Goal: Find specific page/section: Find specific page/section

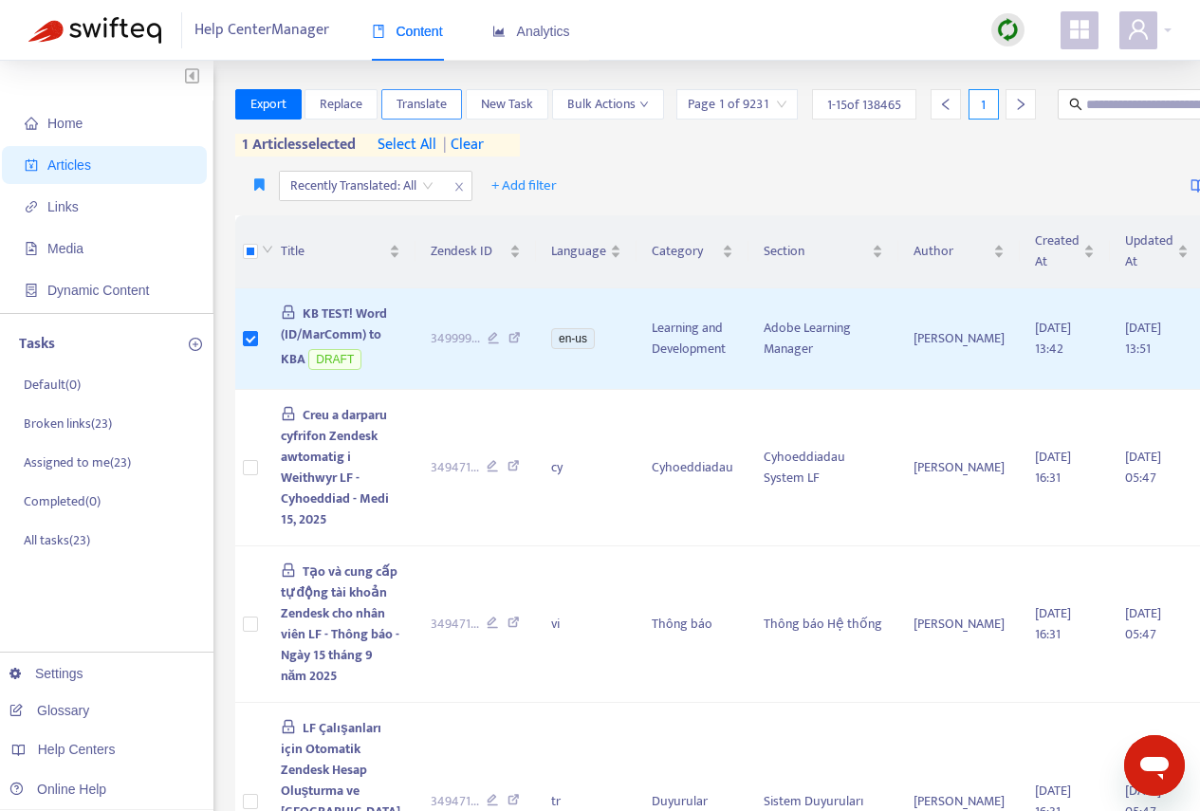
click at [420, 103] on span "Translate" at bounding box center [422, 104] width 50 height 21
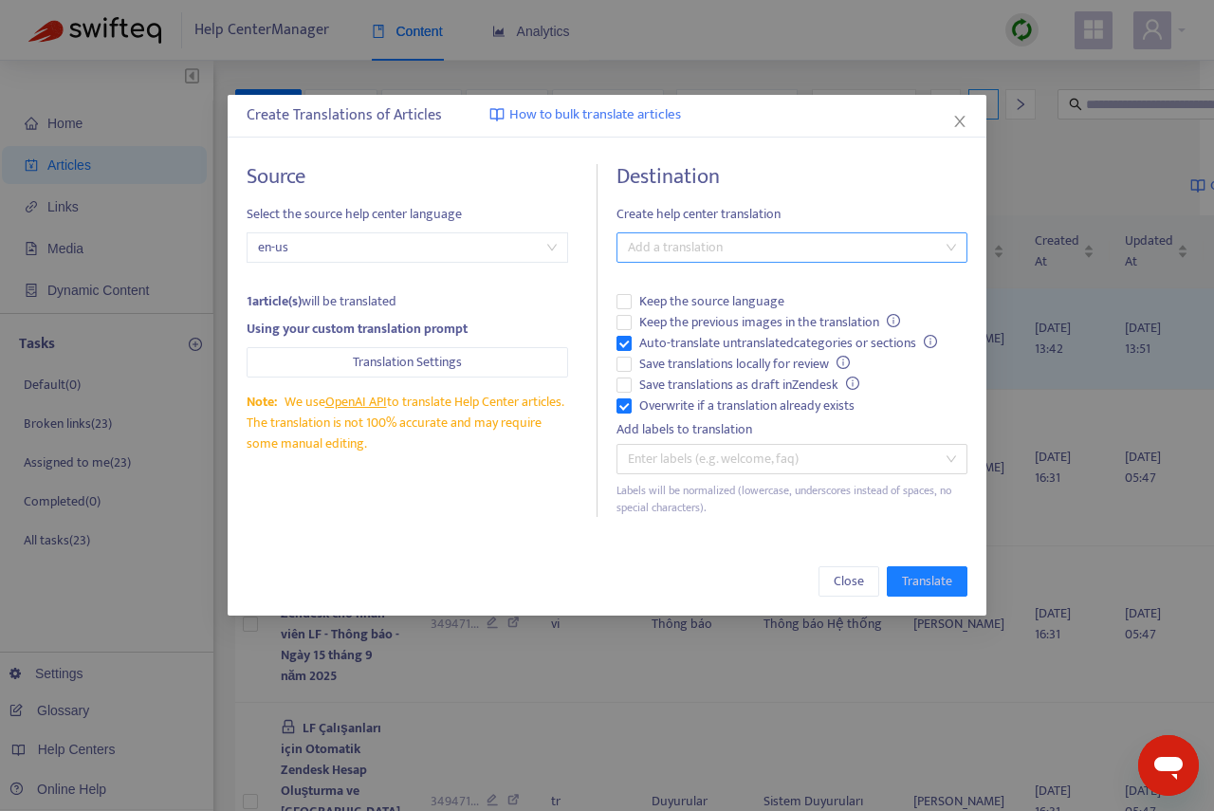
click at [676, 252] on div at bounding box center [782, 247] width 323 height 23
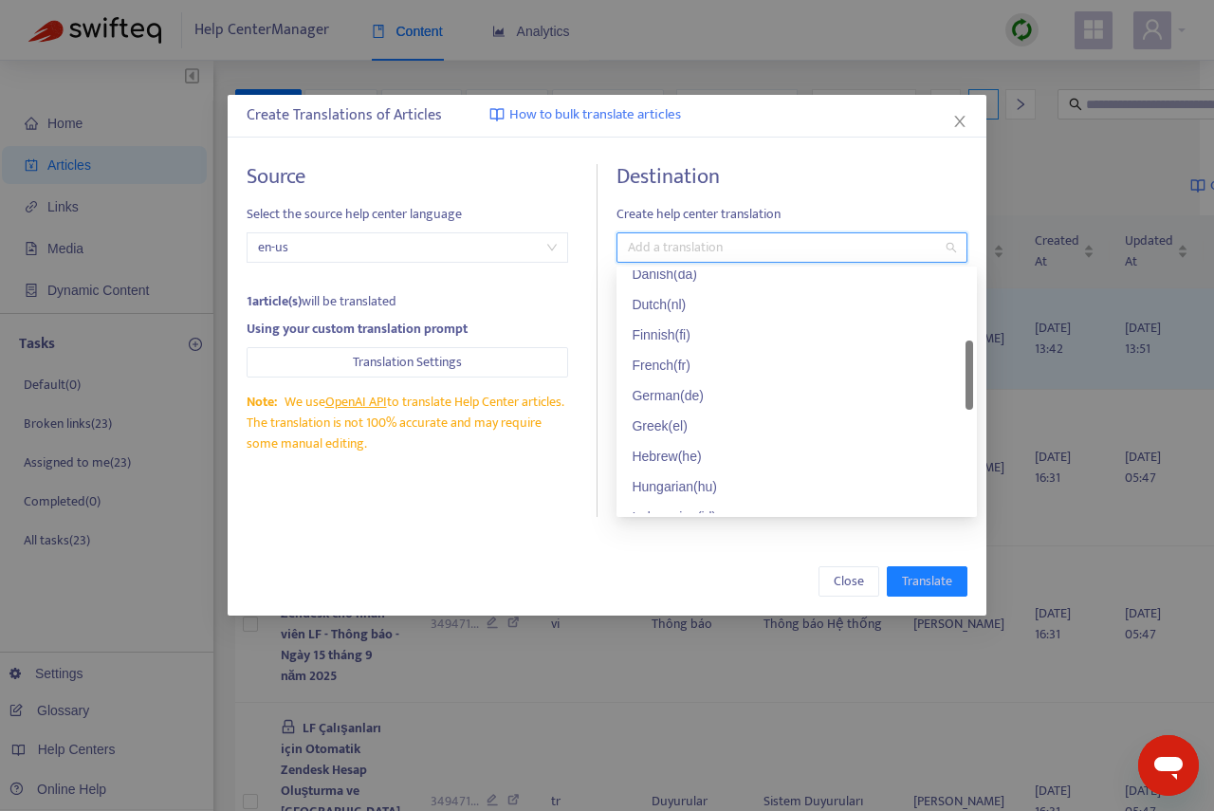
scroll to position [190, 0]
click at [663, 399] on div "Dutch ( nl )" at bounding box center [797, 399] width 330 height 21
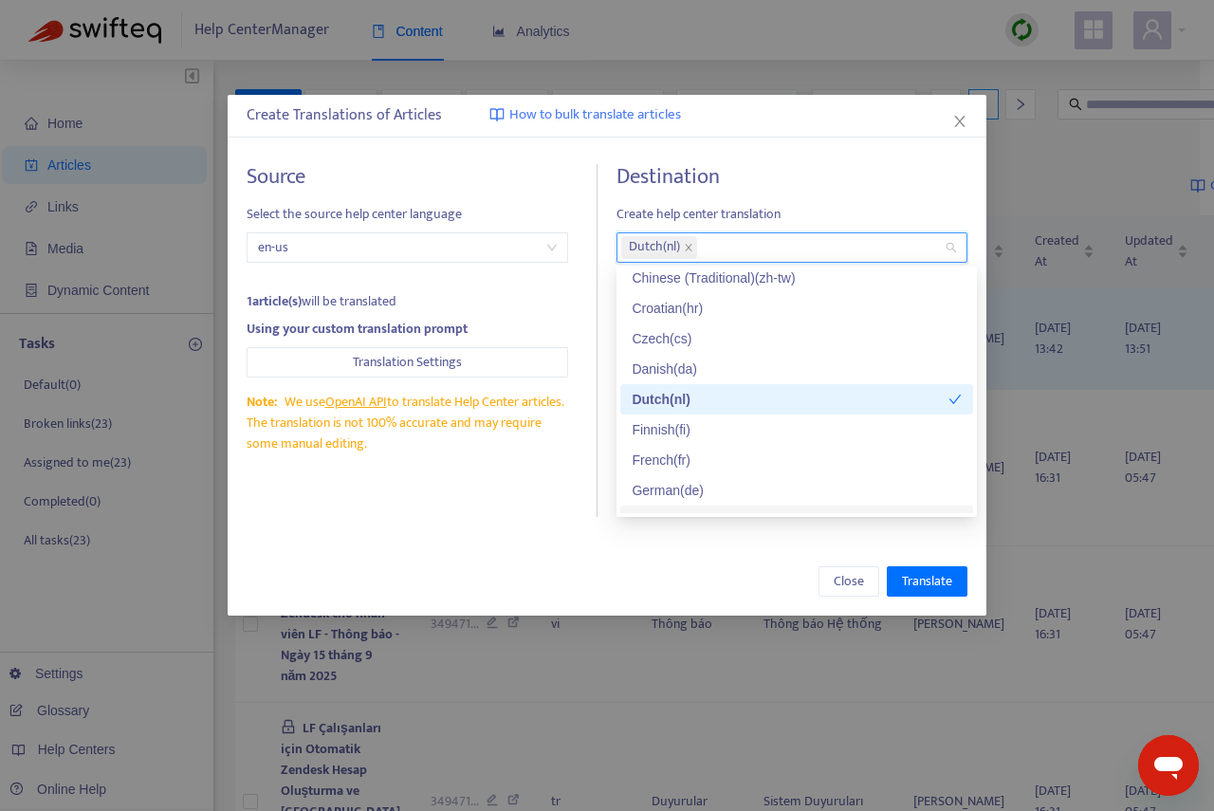
click at [627, 584] on div "Close Translate" at bounding box center [607, 581] width 721 height 30
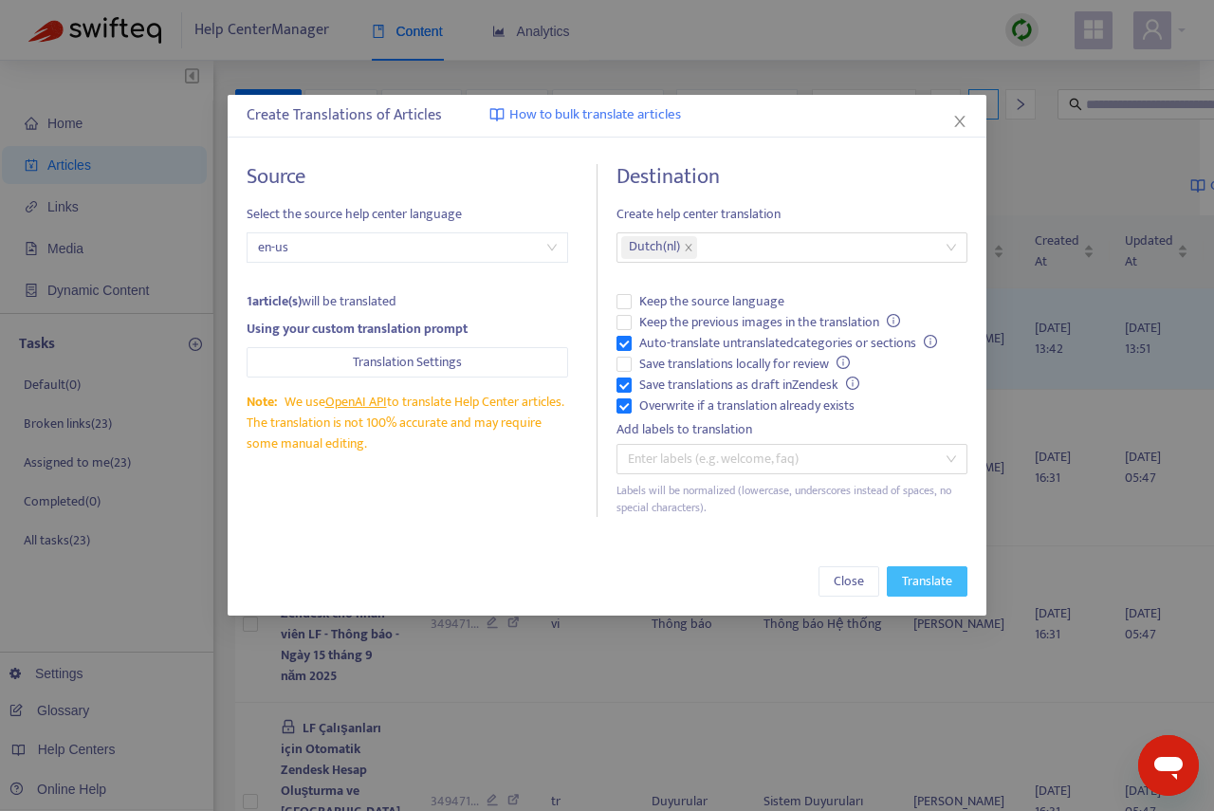
click at [921, 582] on span "Translate" at bounding box center [927, 581] width 50 height 21
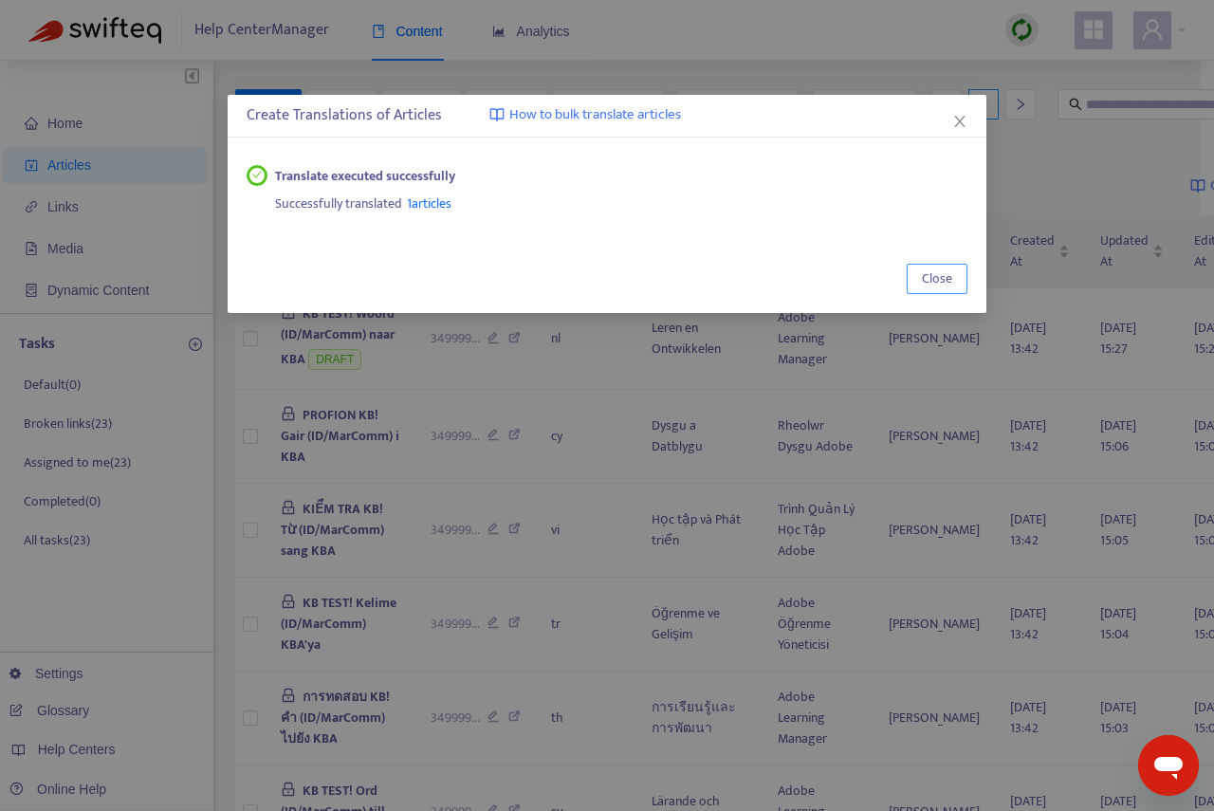
click at [942, 277] on span "Close" at bounding box center [937, 278] width 30 height 21
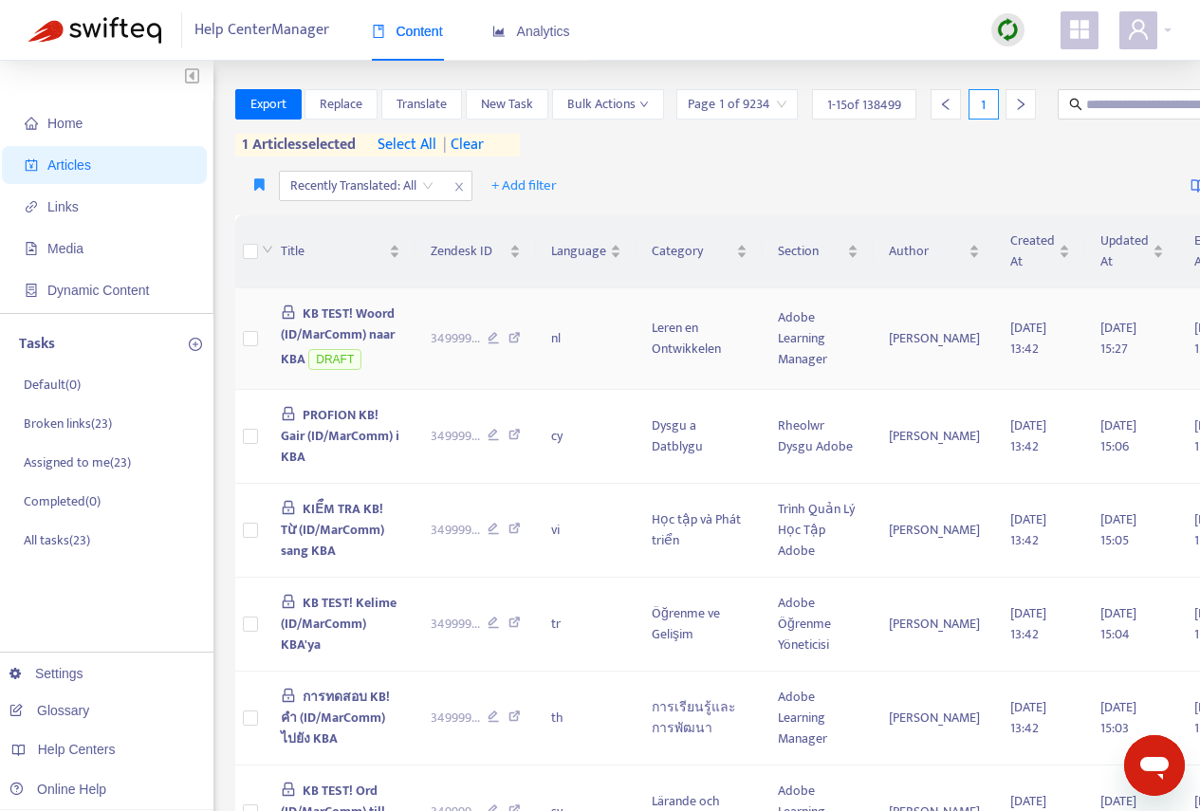
click at [329, 349] on span "KB TEST! Woord (ID/MarComm) naar KBA" at bounding box center [338, 336] width 115 height 67
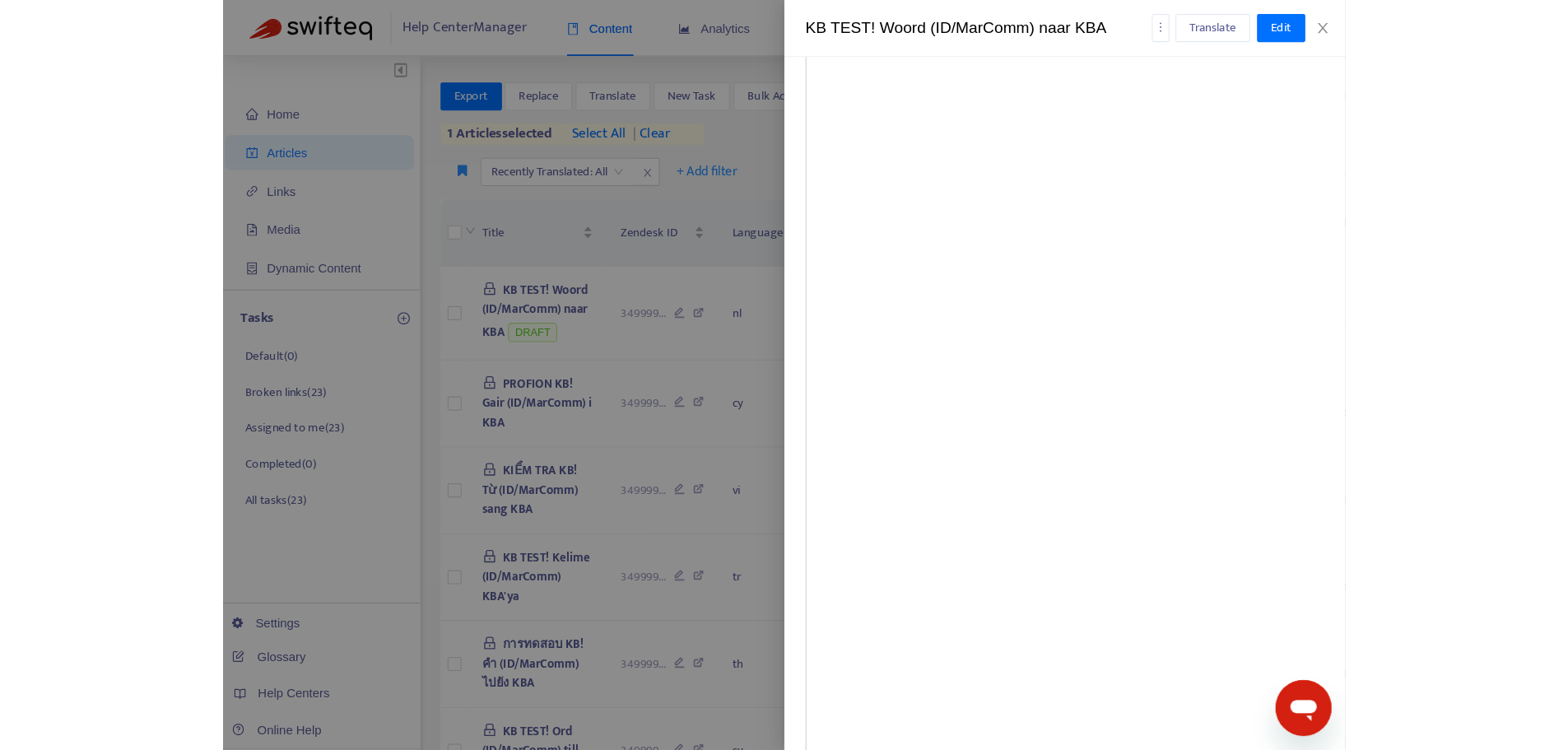
scroll to position [6753, 0]
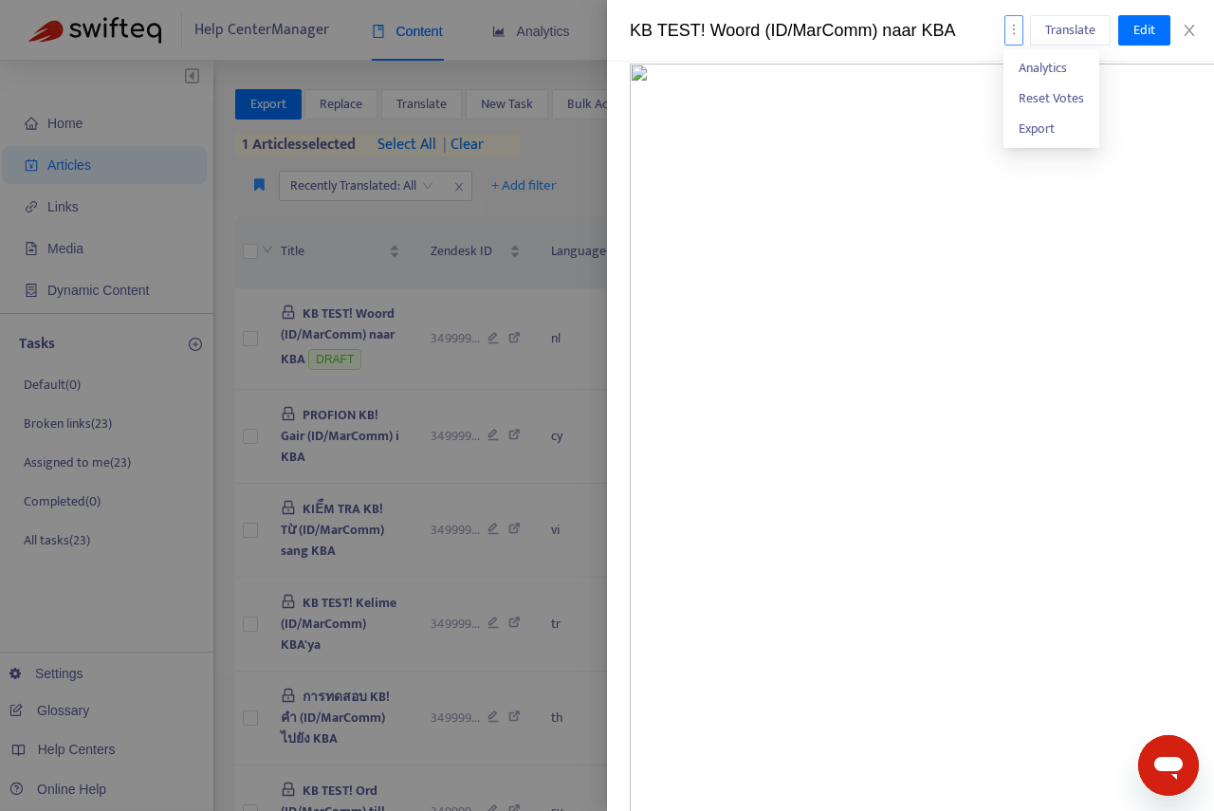
click at [1014, 30] on icon "more" at bounding box center [1014, 29] width 13 height 13
click at [1187, 30] on icon "close" at bounding box center [1189, 30] width 15 height 15
